Goal: Task Accomplishment & Management: Manage account settings

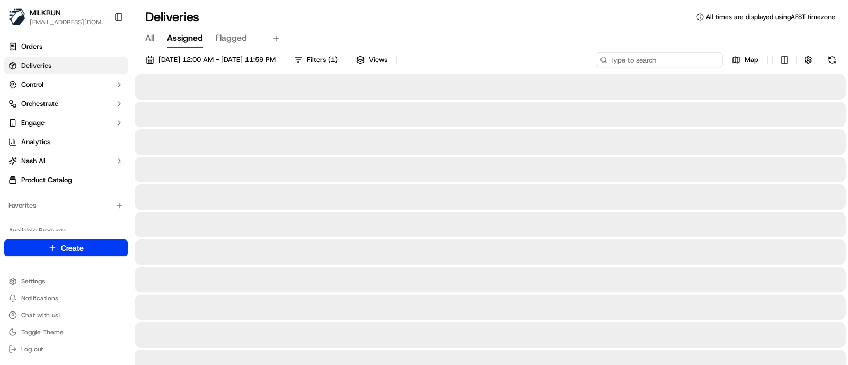
click at [662, 65] on input at bounding box center [658, 59] width 127 height 15
paste input "eac901f2-ccec-40eb-a818-fcca6d9121e3"
type input "eac901f2-ccec-40eb-a818-fcca6d9121e3"
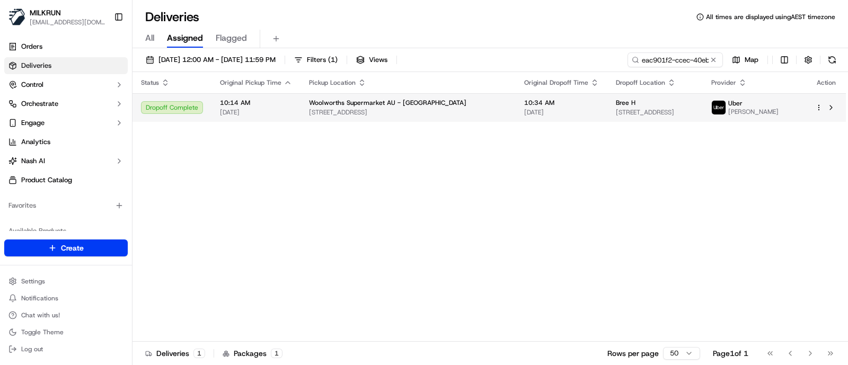
click at [333, 104] on span "Woolworths Supermarket AU - Rockingham" at bounding box center [387, 103] width 157 height 8
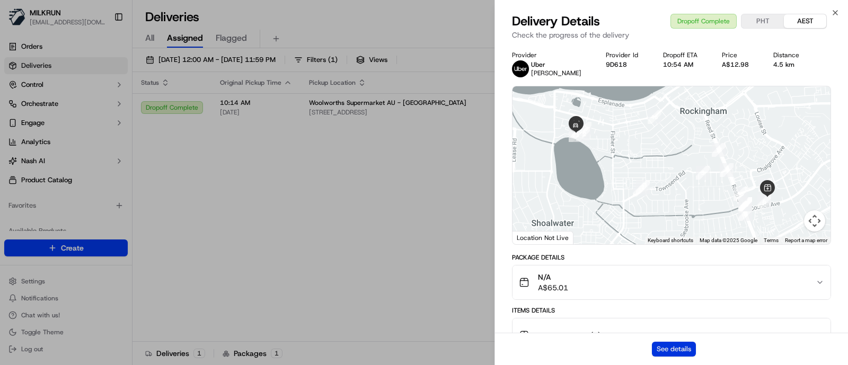
click at [684, 343] on button "See details" at bounding box center [674, 349] width 44 height 15
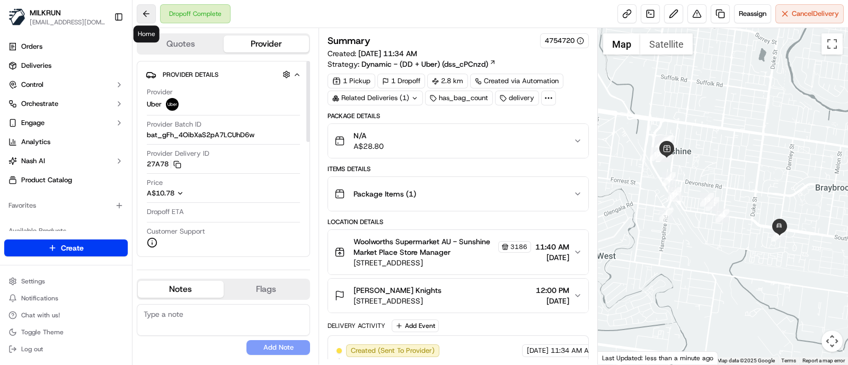
click at [148, 8] on button at bounding box center [146, 13] width 19 height 19
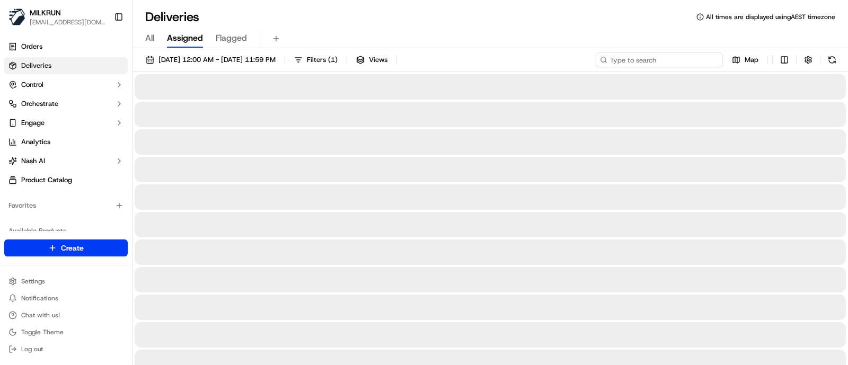
click at [673, 58] on input at bounding box center [658, 59] width 127 height 15
paste input "d9243e72-1954-44f4-bd04-4a1b6f42f929"
type input "d9243e72-1954-44f4-bd04-4a1b6f42f929"
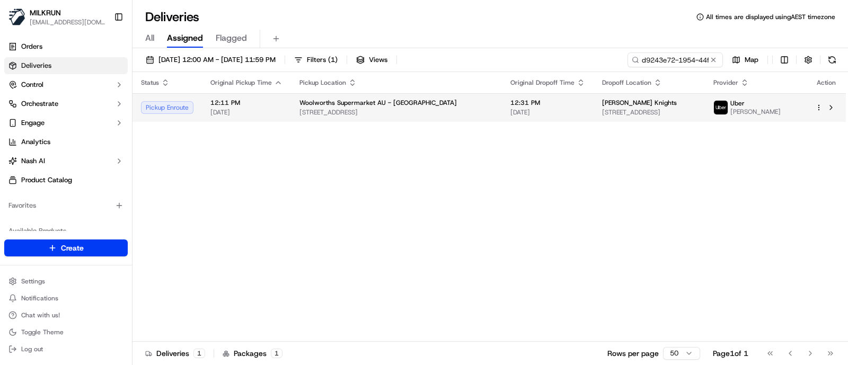
click at [339, 109] on span "[STREET_ADDRESS]" at bounding box center [396, 112] width 194 height 8
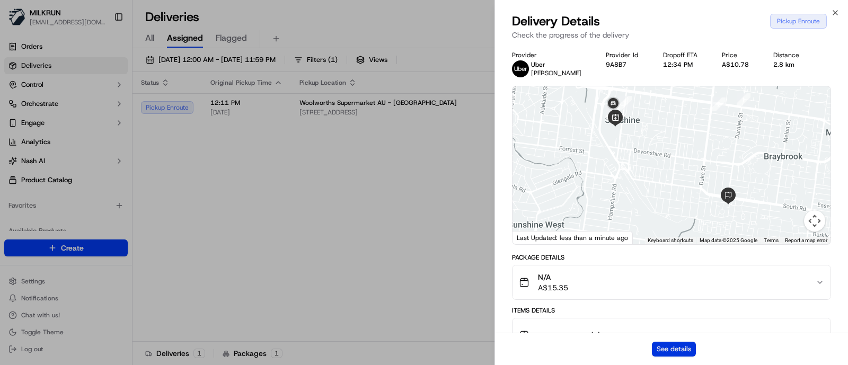
click at [672, 349] on button "See details" at bounding box center [674, 349] width 44 height 15
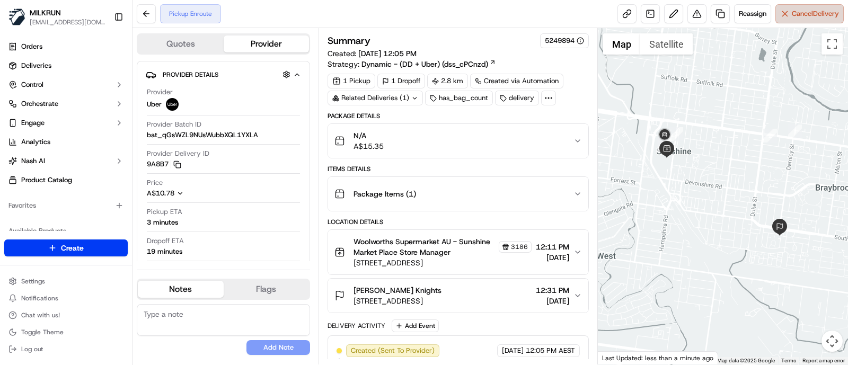
click at [815, 8] on button "Cancel Delivery" at bounding box center [809, 13] width 68 height 19
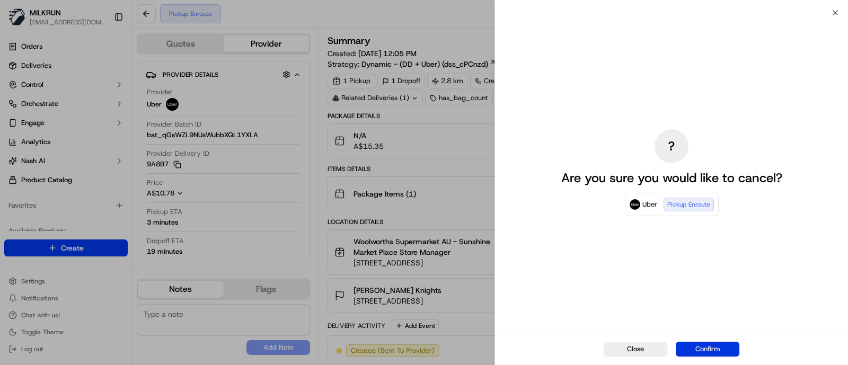
click at [722, 350] on button "Confirm" at bounding box center [707, 349] width 64 height 15
